Goal: Task Accomplishment & Management: Manage account settings

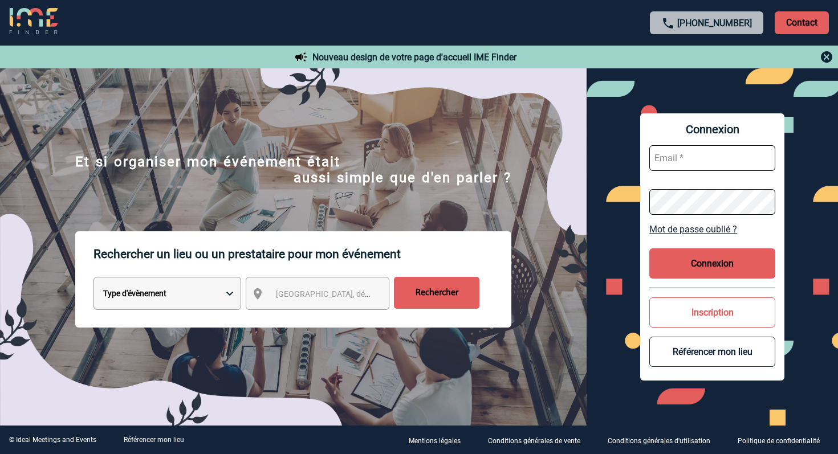
click at [712, 153] on input "text" at bounding box center [712, 158] width 126 height 26
paste input "[EMAIL_ADDRESS][DOMAIN_NAME]"
type input "[EMAIL_ADDRESS][DOMAIN_NAME]"
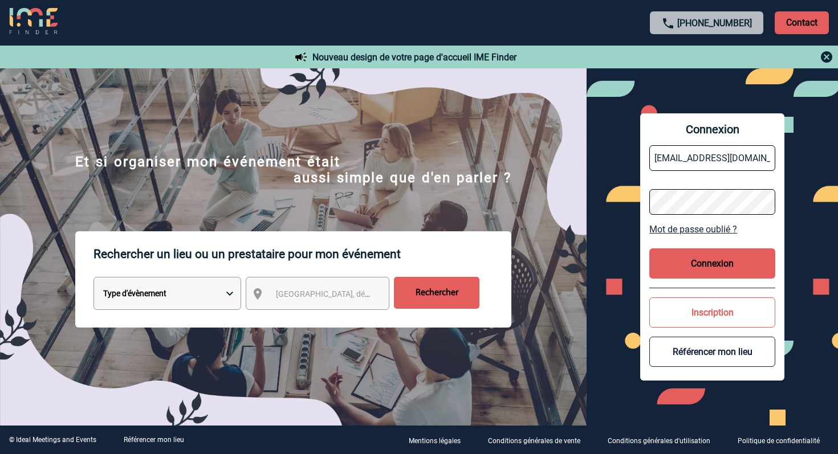
click at [704, 265] on button "Connexion" at bounding box center [712, 263] width 126 height 30
